Goal: Browse casually

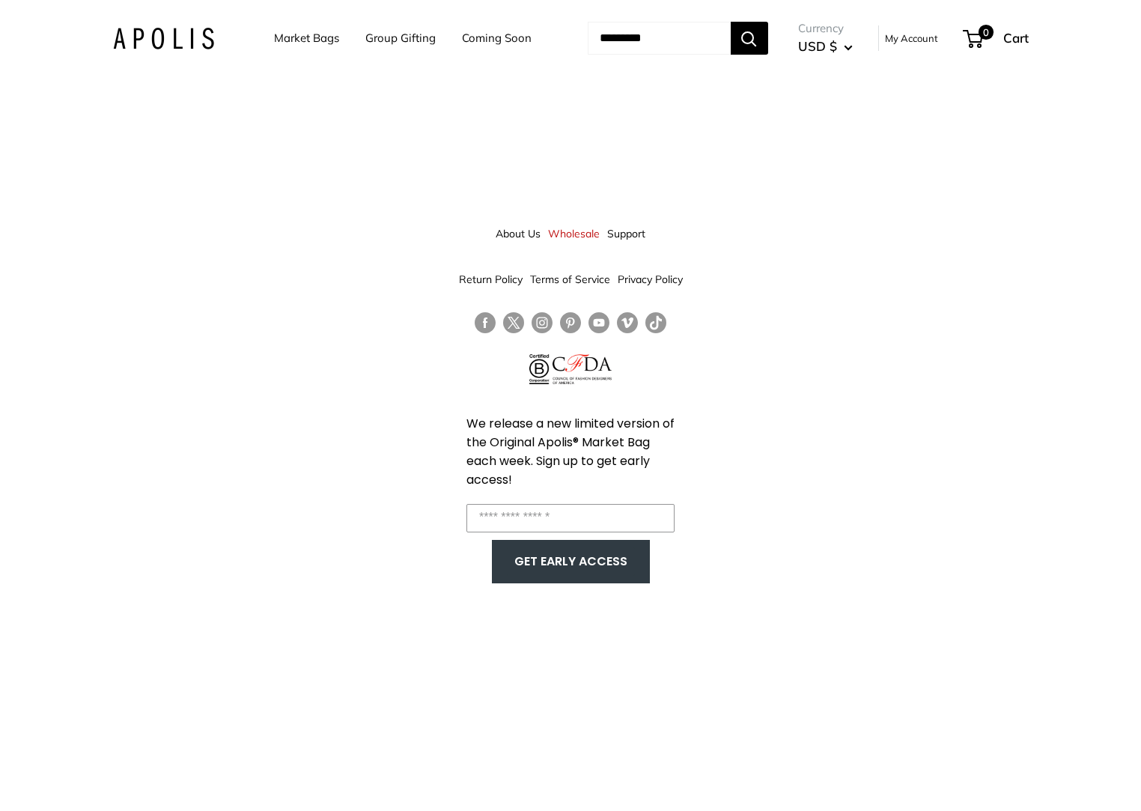
click at [431, 192] on div "About Us Wholesale Support Return Policy Terms of Service Privacy Policy We rel…" at bounding box center [570, 405] width 1141 height 811
click at [175, 41] on img at bounding box center [163, 39] width 101 height 22
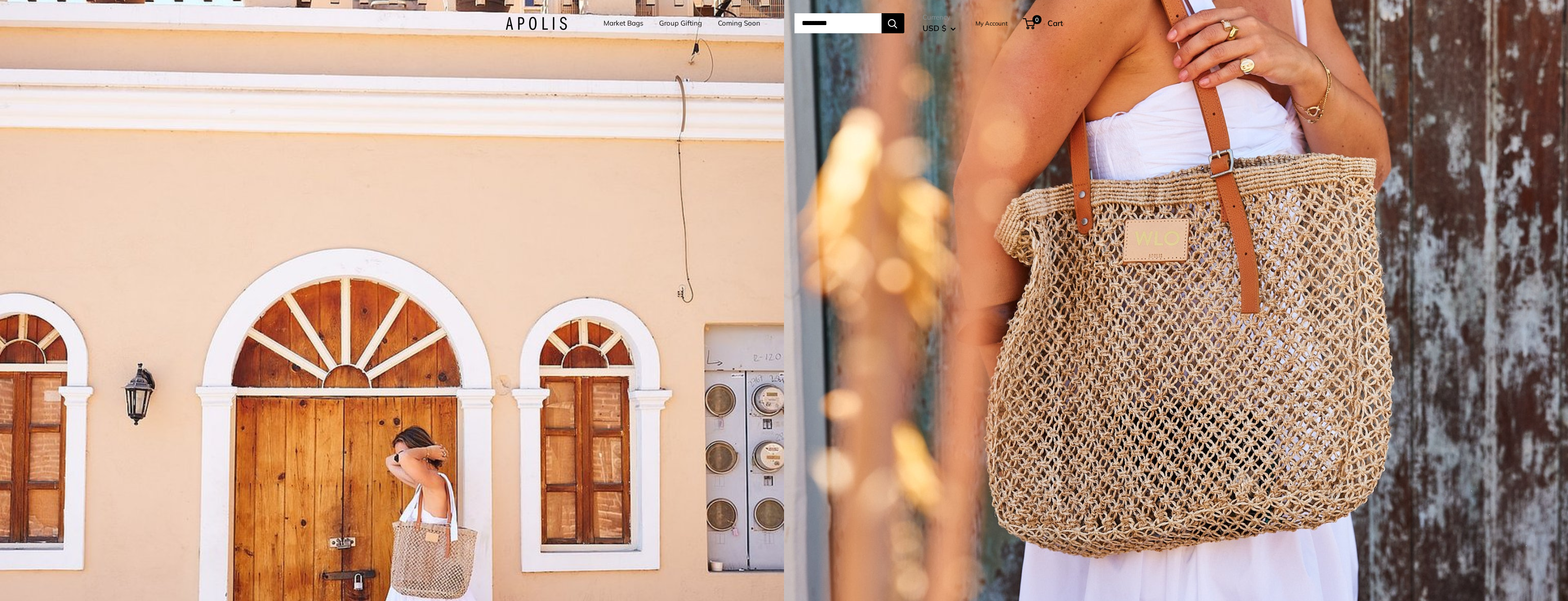
click at [694, 270] on div "1 / 5" at bounding box center [1176, 300] width 784 height 601
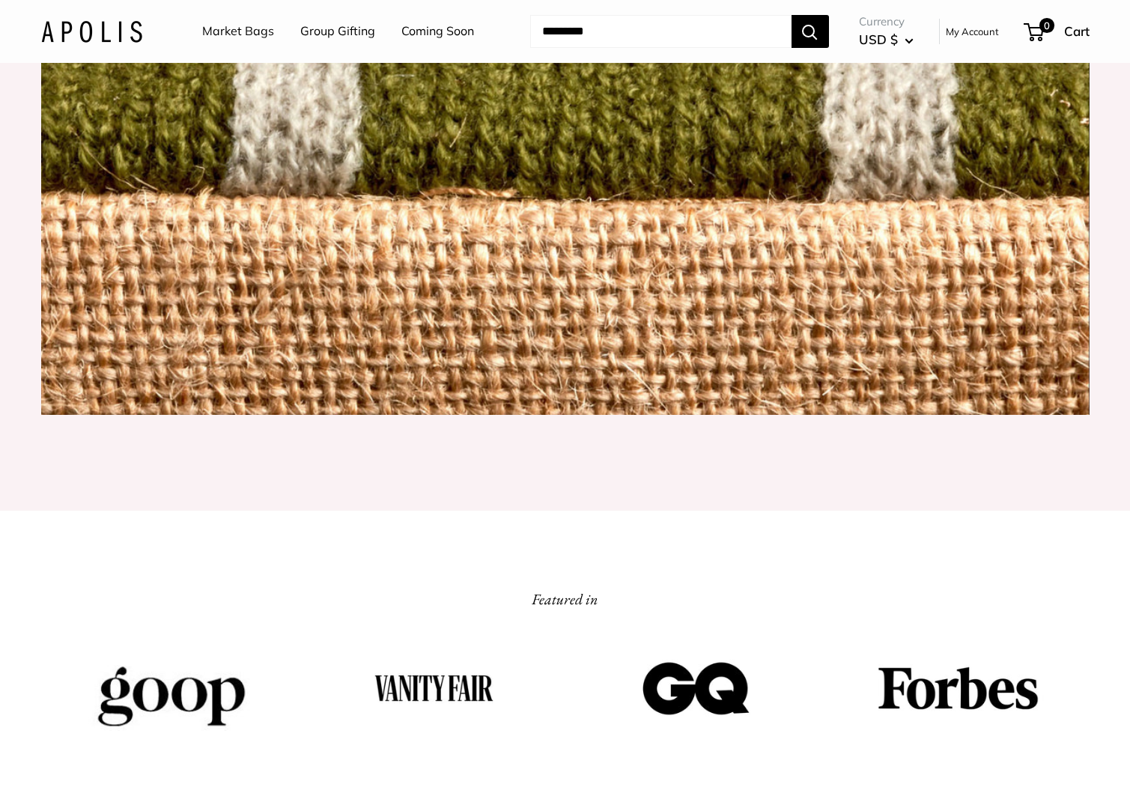
scroll to position [1888, 0]
